Goal: Information Seeking & Learning: Learn about a topic

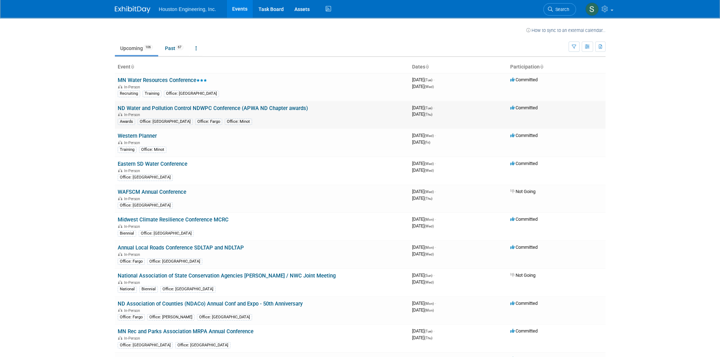
click at [158, 109] on link "ND Water and Pollution Control NDWPC Conference (APWA ND Chapter awards)" at bounding box center [213, 108] width 190 height 6
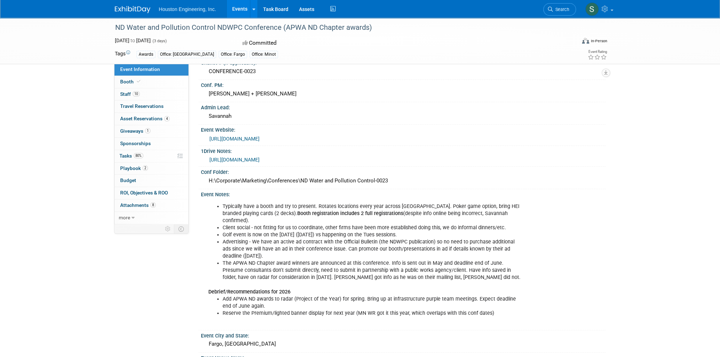
scroll to position [71, 0]
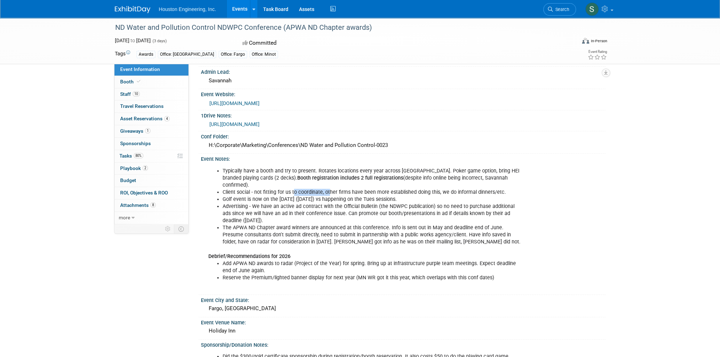
drag, startPoint x: 293, startPoint y: 184, endPoint x: 328, endPoint y: 184, distance: 35.5
click at [328, 189] on li "Client social - not fitting for us to coordinate, other firms have been more es…" at bounding box center [372, 192] width 300 height 7
drag, startPoint x: 328, startPoint y: 184, endPoint x: 397, endPoint y: 184, distance: 68.2
click at [397, 189] on li "Client social - not fitting for us to coordinate, other firms have been more es…" at bounding box center [372, 192] width 300 height 7
drag, startPoint x: 251, startPoint y: 190, endPoint x: 306, endPoint y: 190, distance: 55.4
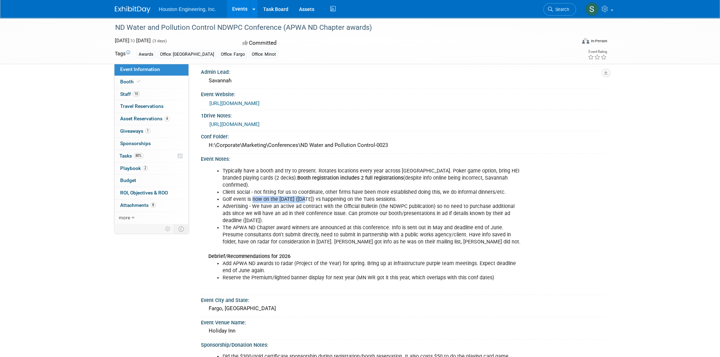
click at [306, 196] on li "Golf event is now on the [DATE] ([DATE]) vs happening on the Tues sessions." at bounding box center [372, 199] width 300 height 7
drag, startPoint x: 306, startPoint y: 190, endPoint x: 350, endPoint y: 190, distance: 43.4
click at [350, 196] on li "Golf event is now on the [DATE] ([DATE]) vs happening on the Tues sessions." at bounding box center [372, 199] width 300 height 7
drag, startPoint x: 281, startPoint y: 198, endPoint x: 374, endPoint y: 201, distance: 93.2
click at [374, 203] on li "Advertising - We have an active ad contract with the Official Bulletin (the NDW…" at bounding box center [372, 213] width 300 height 21
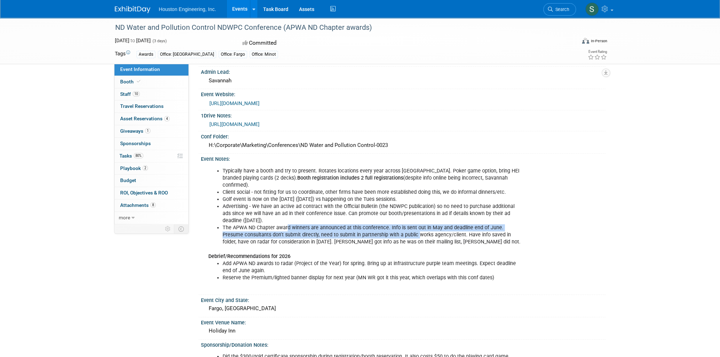
drag, startPoint x: 291, startPoint y: 219, endPoint x: 397, endPoint y: 225, distance: 105.7
click at [397, 225] on li "The APWA ND Chapter award winners are announced at this conference. Info is sen…" at bounding box center [372, 235] width 300 height 21
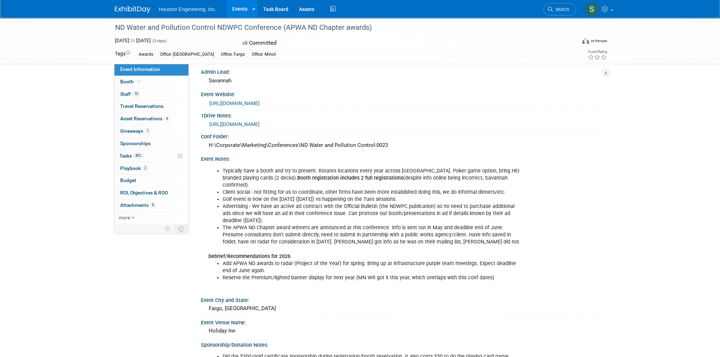
click at [260, 275] on li "Reserve the Premium/lighted banner display for next year (MN WR got it this yea…" at bounding box center [372, 278] width 300 height 7
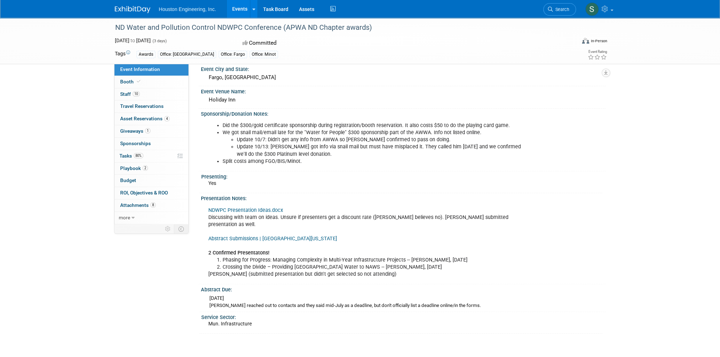
scroll to position [267, 0]
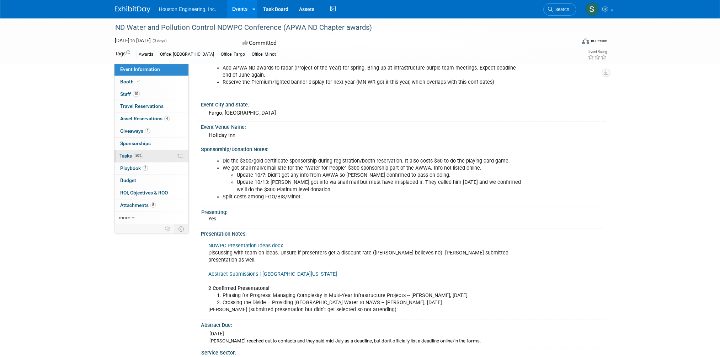
click at [149, 156] on link "80% Tasks 80%" at bounding box center [151, 156] width 74 height 12
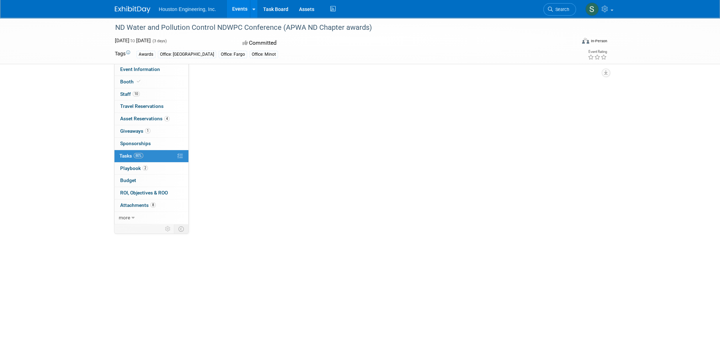
scroll to position [0, 0]
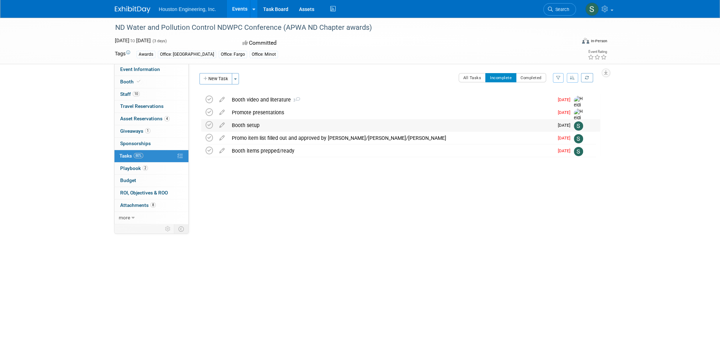
click at [254, 125] on div "Booth setup" at bounding box center [390, 125] width 325 height 12
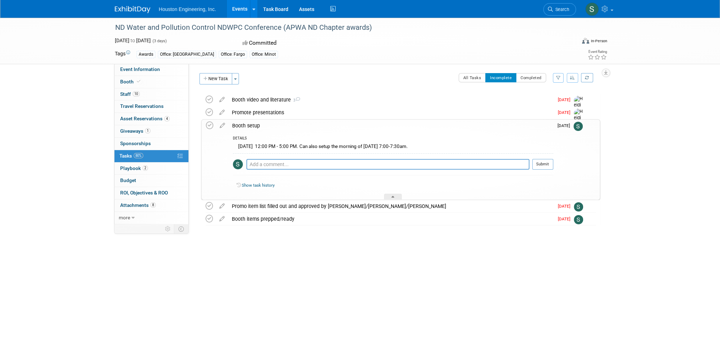
click at [255, 127] on div "Booth setup" at bounding box center [390, 126] width 324 height 12
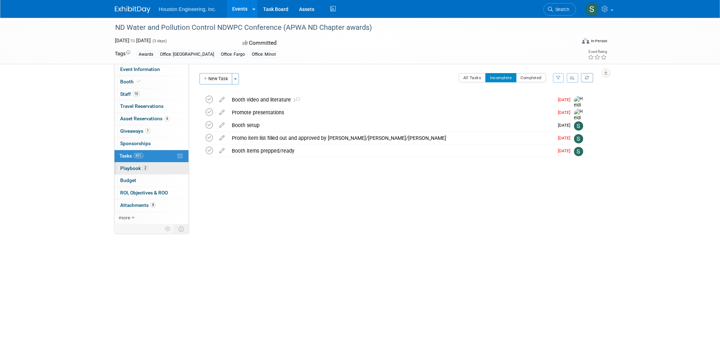
click at [129, 166] on span "Playbook 2" at bounding box center [134, 169] width 28 height 6
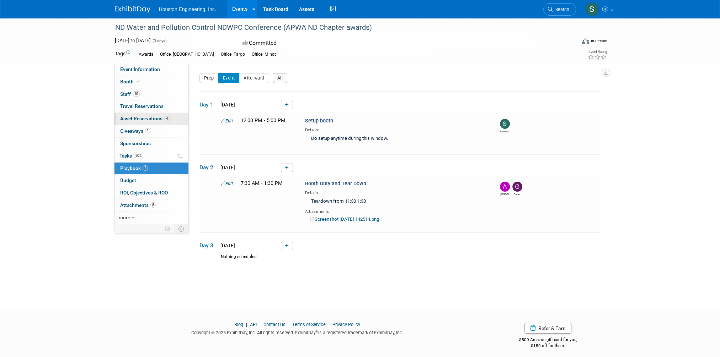
click at [145, 120] on span "Asset Reservations 4" at bounding box center [144, 119] width 49 height 6
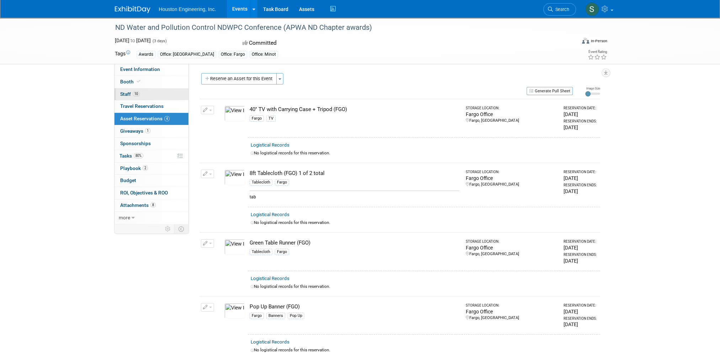
click at [125, 96] on span "Staff 10" at bounding box center [130, 94] width 20 height 6
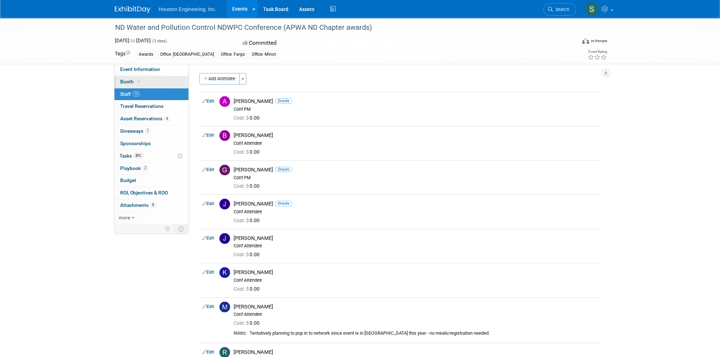
click at [127, 81] on span "Booth" at bounding box center [131, 82] width 22 height 6
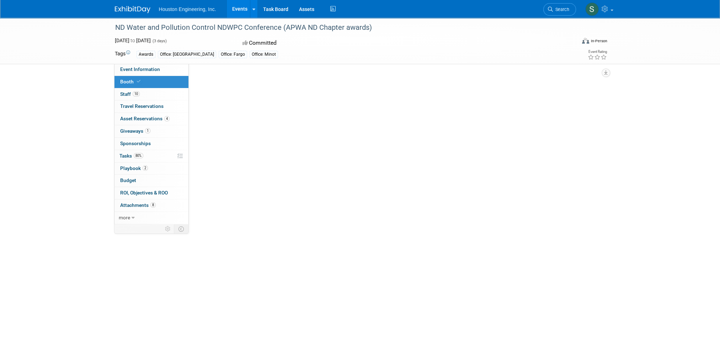
select select "Yes"
select select "Fargo"
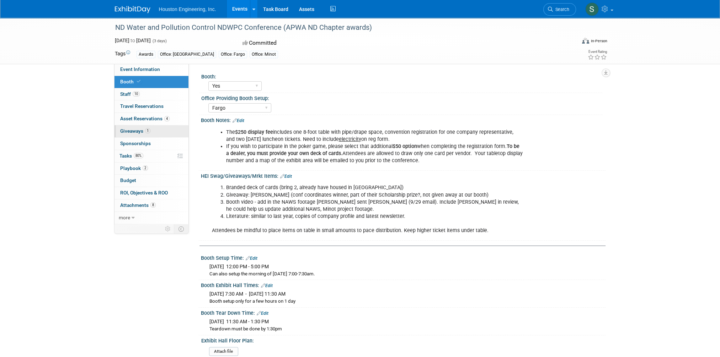
click at [131, 132] on span "Giveaways 1" at bounding box center [135, 131] width 30 height 6
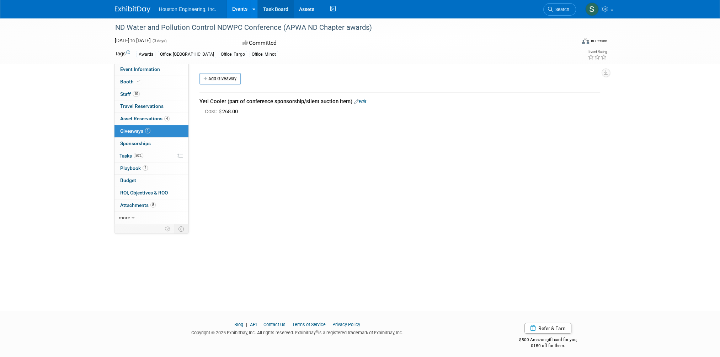
click at [270, 11] on link "Task Board" at bounding box center [276, 9] width 36 height 18
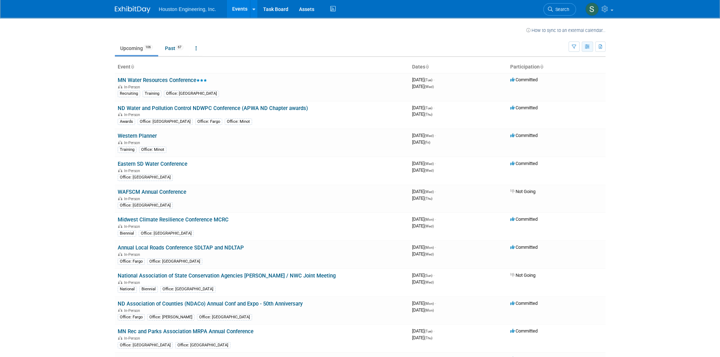
click at [526, 45] on icon "button" at bounding box center [587, 47] width 5 height 5
click at [526, 46] on icon "button" at bounding box center [587, 47] width 5 height 5
click at [526, 45] on icon "button" at bounding box center [573, 47] width 5 height 5
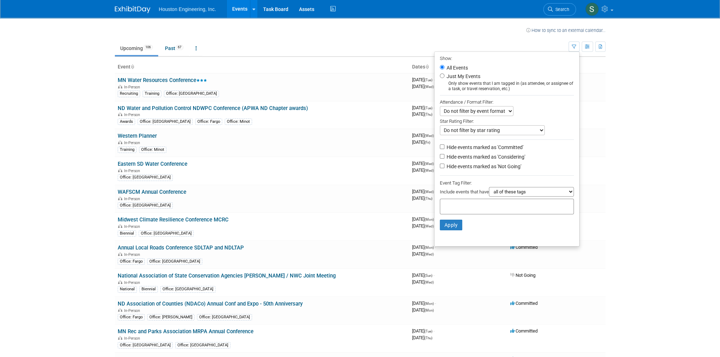
click at [451, 77] on label "Just My Events" at bounding box center [462, 76] width 35 height 7
click at [444, 77] on input "Just My Events" at bounding box center [442, 76] width 5 height 5
radio input "true"
click at [447, 223] on button "Apply" at bounding box center [451, 225] width 23 height 11
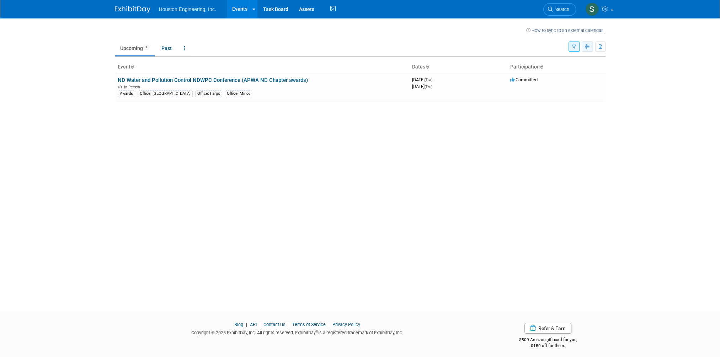
click at [586, 47] on icon "button" at bounding box center [587, 47] width 5 height 5
click at [561, 105] on link "Expert Grid" at bounding box center [557, 104] width 60 height 10
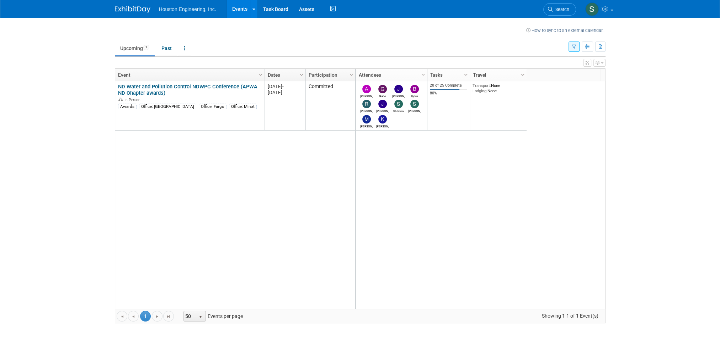
click at [601, 64] on icon "button" at bounding box center [602, 63] width 2 height 4
drag, startPoint x: 138, startPoint y: 88, endPoint x: 130, endPoint y: 87, distance: 7.5
click at [138, 88] on link "ND Water and Pollution Control NDWPC Conference (APWA ND Chapter awards)" at bounding box center [187, 90] width 139 height 13
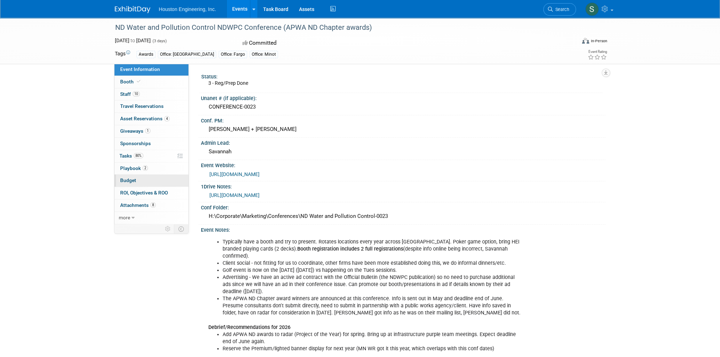
click at [125, 180] on span "Budget" at bounding box center [128, 181] width 16 height 6
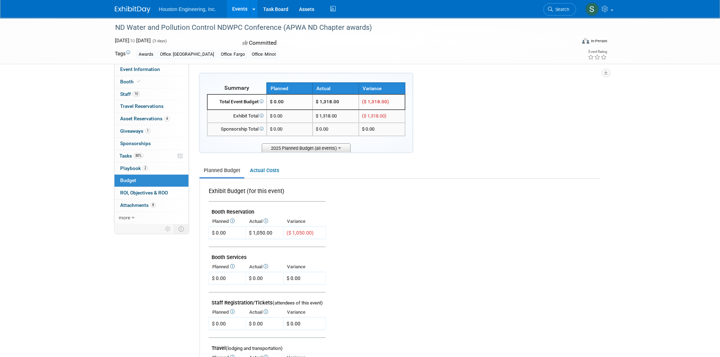
click at [341, 150] on span "2025 Planned Budget (all events)" at bounding box center [306, 148] width 89 height 9
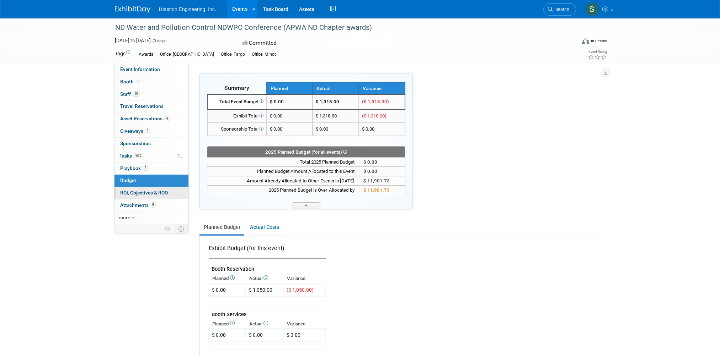
click at [138, 194] on span "ROI, Objectives & ROO 0" at bounding box center [144, 193] width 48 height 6
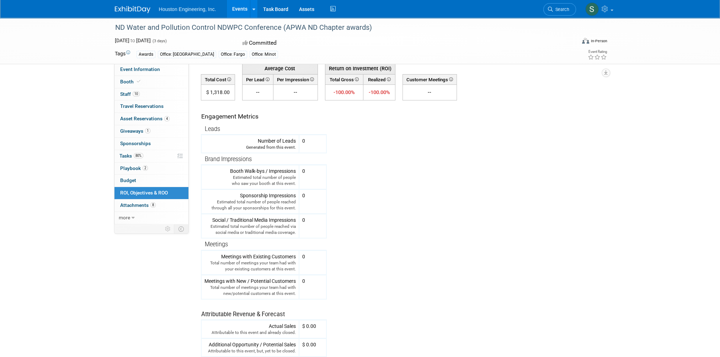
scroll to position [71, 0]
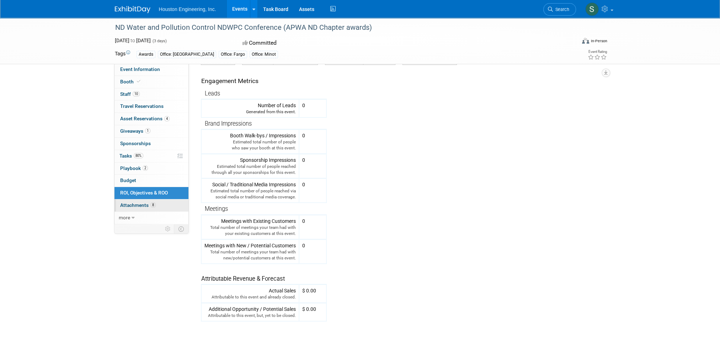
click at [139, 205] on span "Attachments 8" at bounding box center [138, 206] width 36 height 6
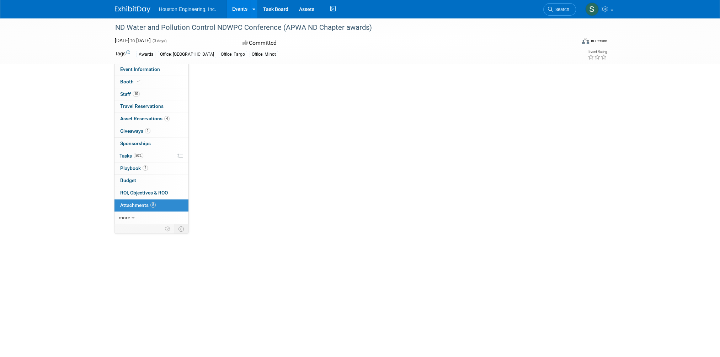
scroll to position [0, 0]
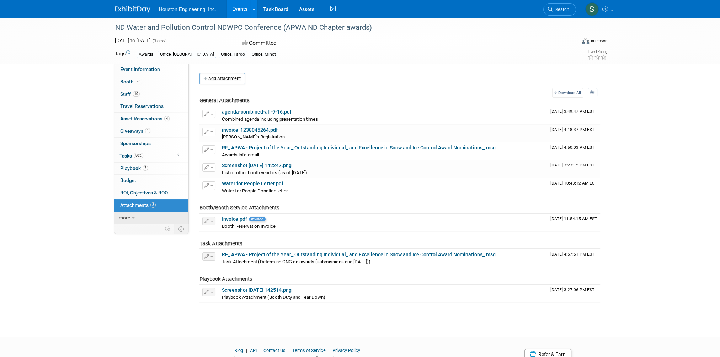
click at [129, 217] on span "more" at bounding box center [124, 218] width 11 height 6
click at [131, 233] on link "Event Binder (.pdf export)" at bounding box center [151, 231] width 74 height 12
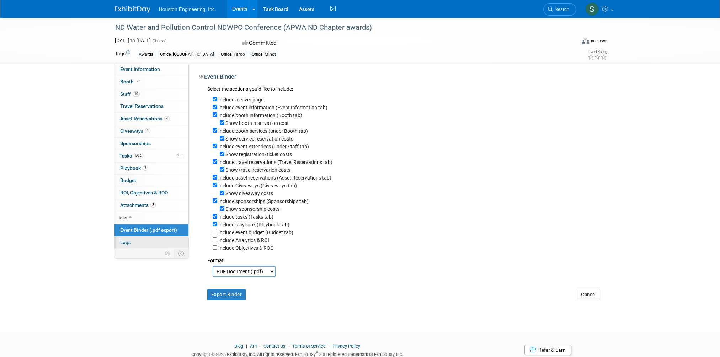
click at [126, 241] on span "Logs" at bounding box center [125, 243] width 11 height 6
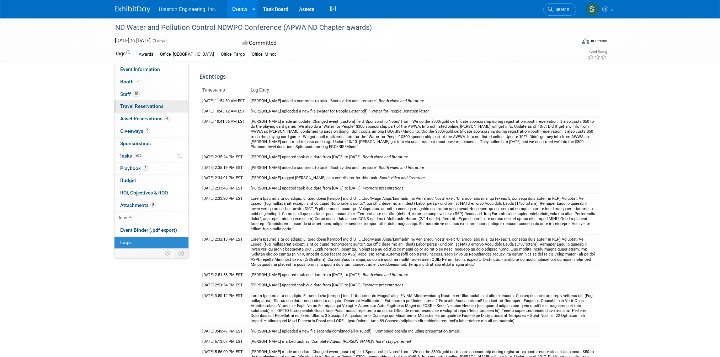
click at [124, 105] on span "Travel Reservations 0" at bounding box center [141, 106] width 43 height 6
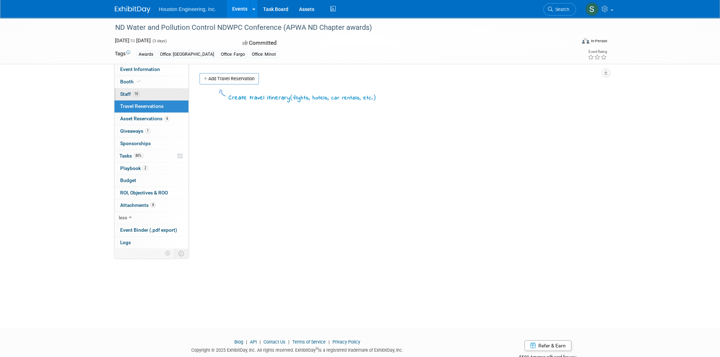
click at [130, 95] on span "Staff 10" at bounding box center [130, 94] width 20 height 6
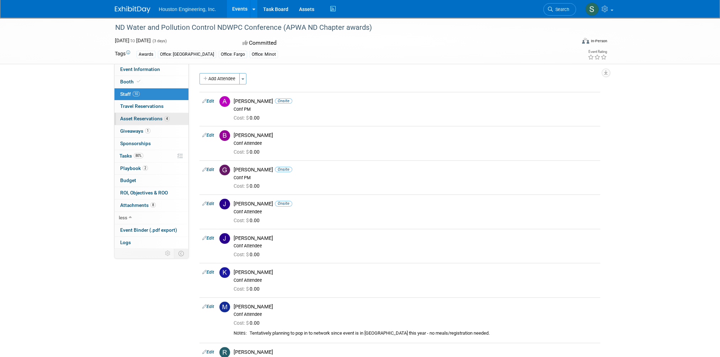
click at [125, 120] on span "Asset Reservations 4" at bounding box center [144, 119] width 49 height 6
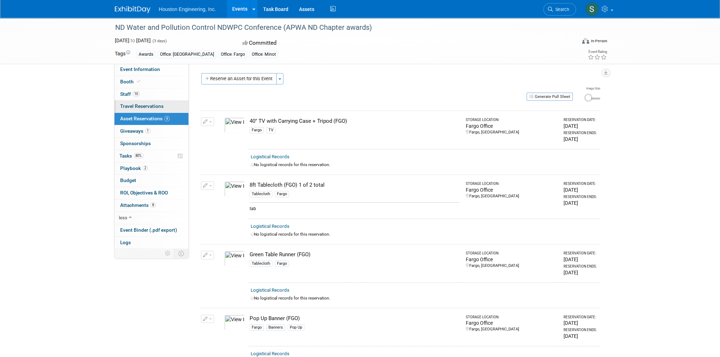
click at [127, 107] on span "Travel Reservations 0" at bounding box center [141, 106] width 43 height 6
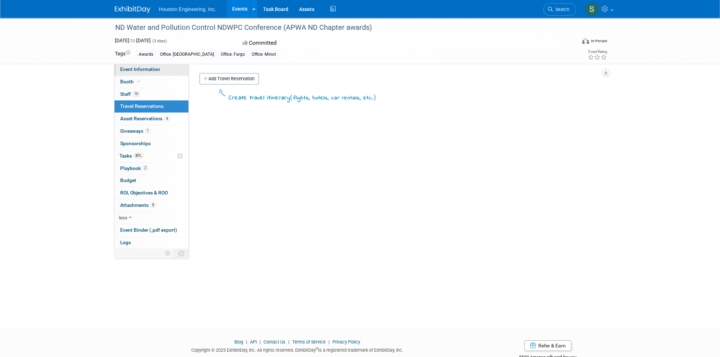
click at [133, 70] on span "Event Information" at bounding box center [140, 69] width 40 height 6
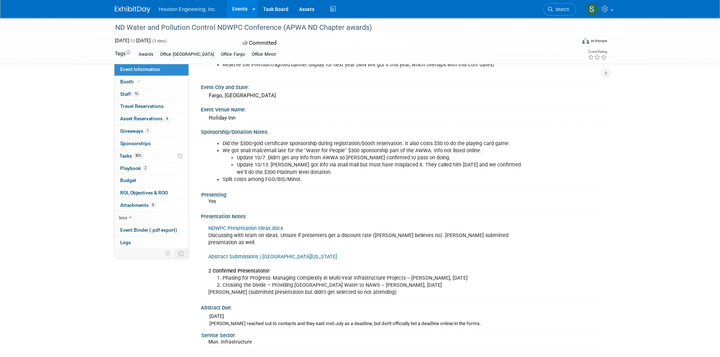
scroll to position [338, 0]
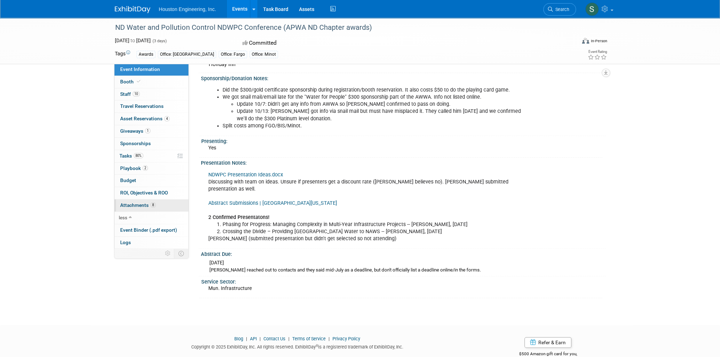
click at [136, 205] on span "Attachments 8" at bounding box center [138, 206] width 36 height 6
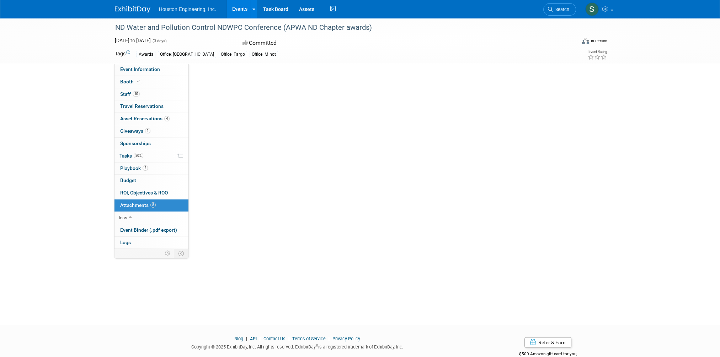
scroll to position [0, 0]
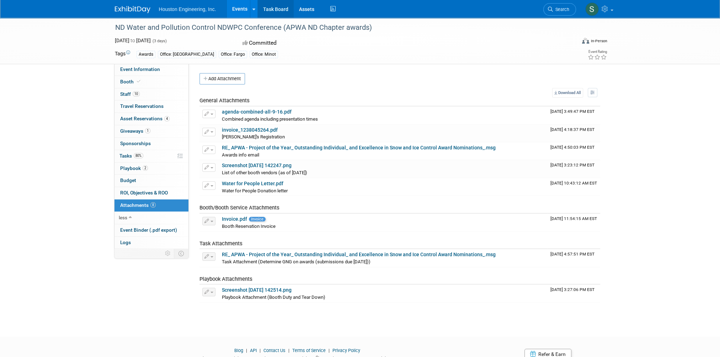
click at [267, 7] on link "Task Board" at bounding box center [276, 9] width 36 height 18
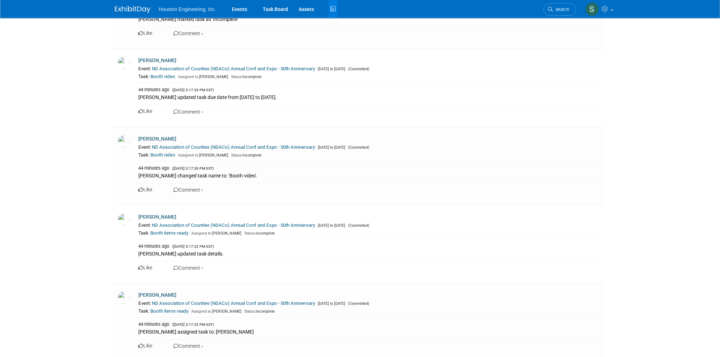
scroll to position [569, 0]
